Goal: Ask a question

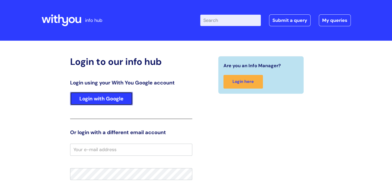
click at [89, 102] on link "Login with Google" at bounding box center [101, 98] width 63 height 13
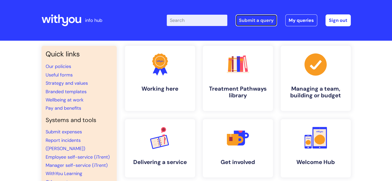
click at [251, 18] on link "Submit a query" at bounding box center [256, 20] width 41 height 12
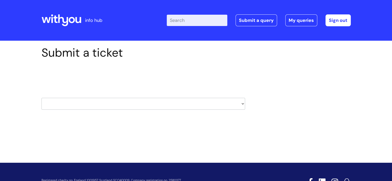
click at [241, 103] on select "HR / People IT and Support Clinical Drug Alerts Finance Accounts Data Support T…" at bounding box center [143, 104] width 204 height 12
select select "clinical_drug_alerts"
click at [41, 98] on select "HR / People IT and Support Clinical Drug Alerts Finance Accounts Data Support T…" at bounding box center [143, 104] width 204 height 12
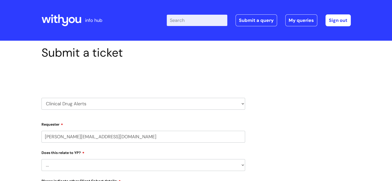
select select "80004157202"
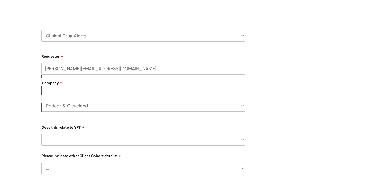
scroll to position [72, 0]
